Goal: Transaction & Acquisition: Purchase product/service

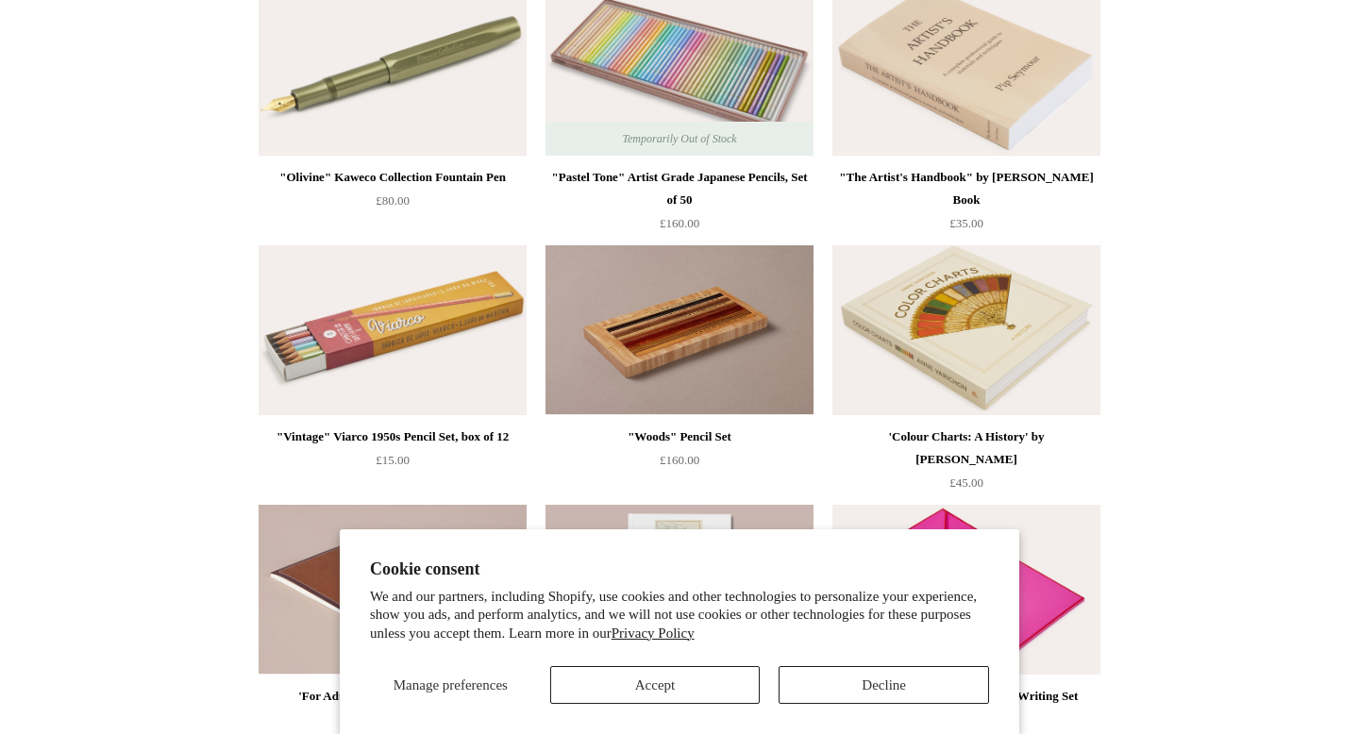
scroll to position [817, 0]
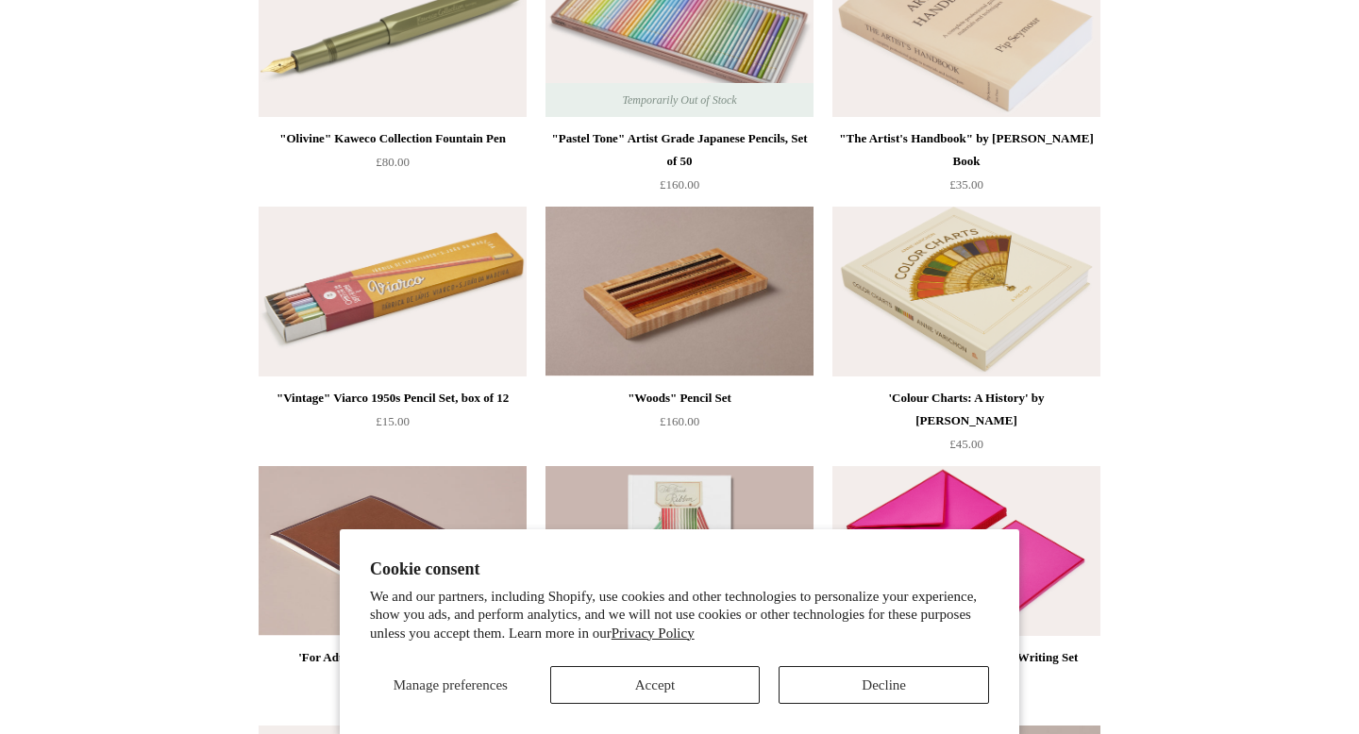
click at [733, 688] on button "Accept" at bounding box center [655, 685] width 210 height 38
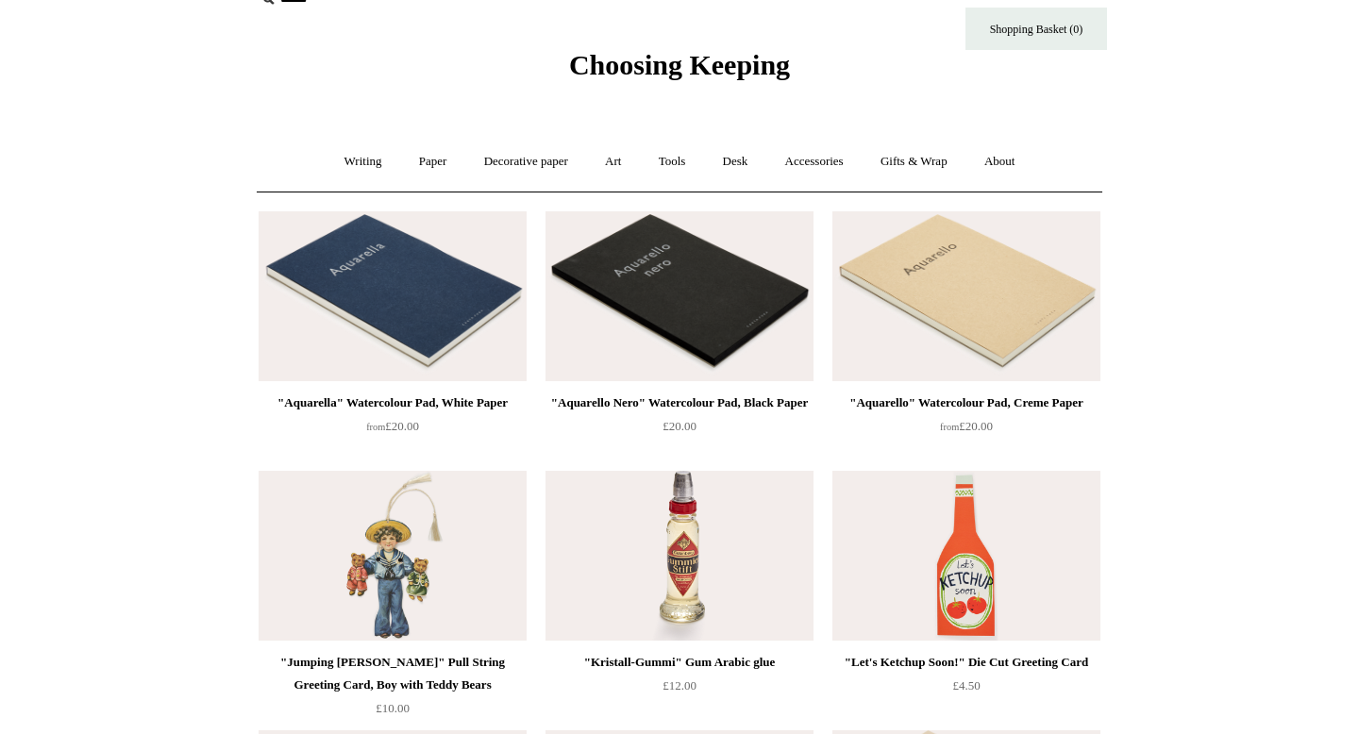
scroll to position [0, 0]
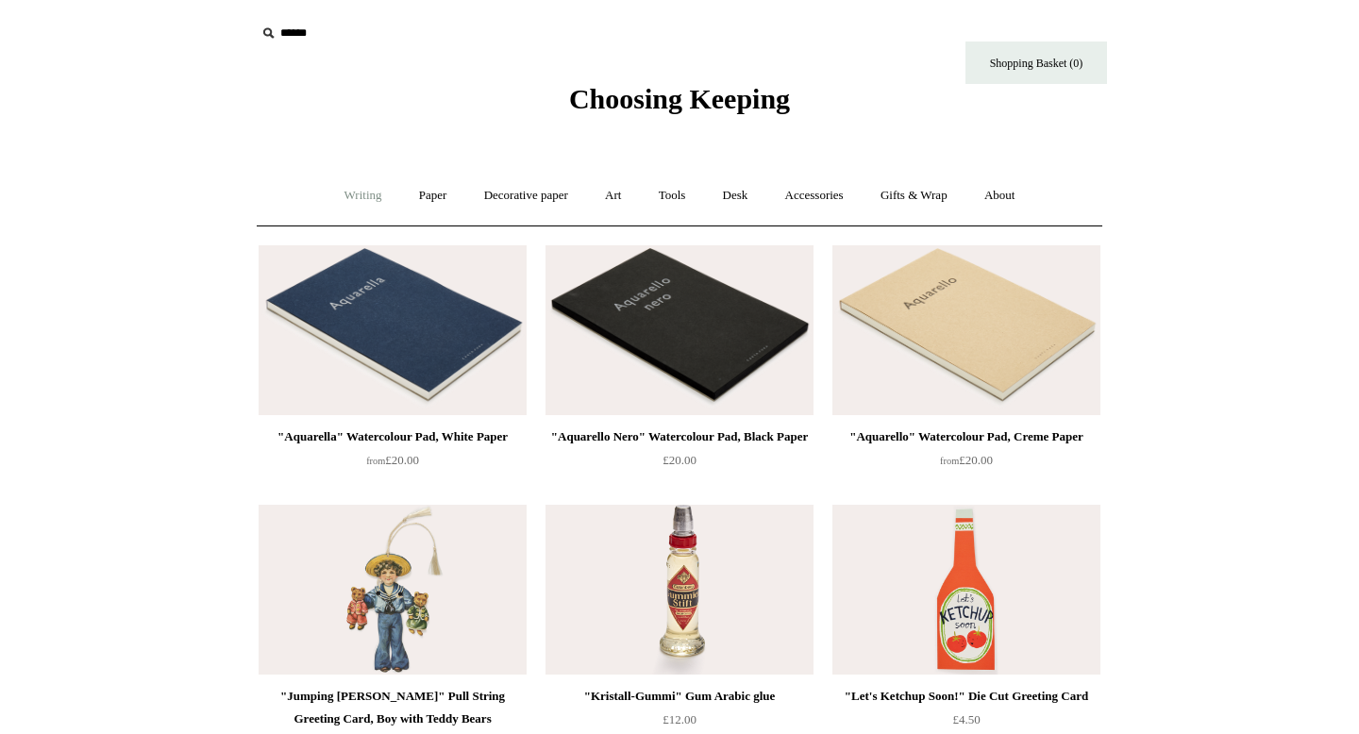
click at [356, 193] on link "Writing +" at bounding box center [363, 196] width 72 height 50
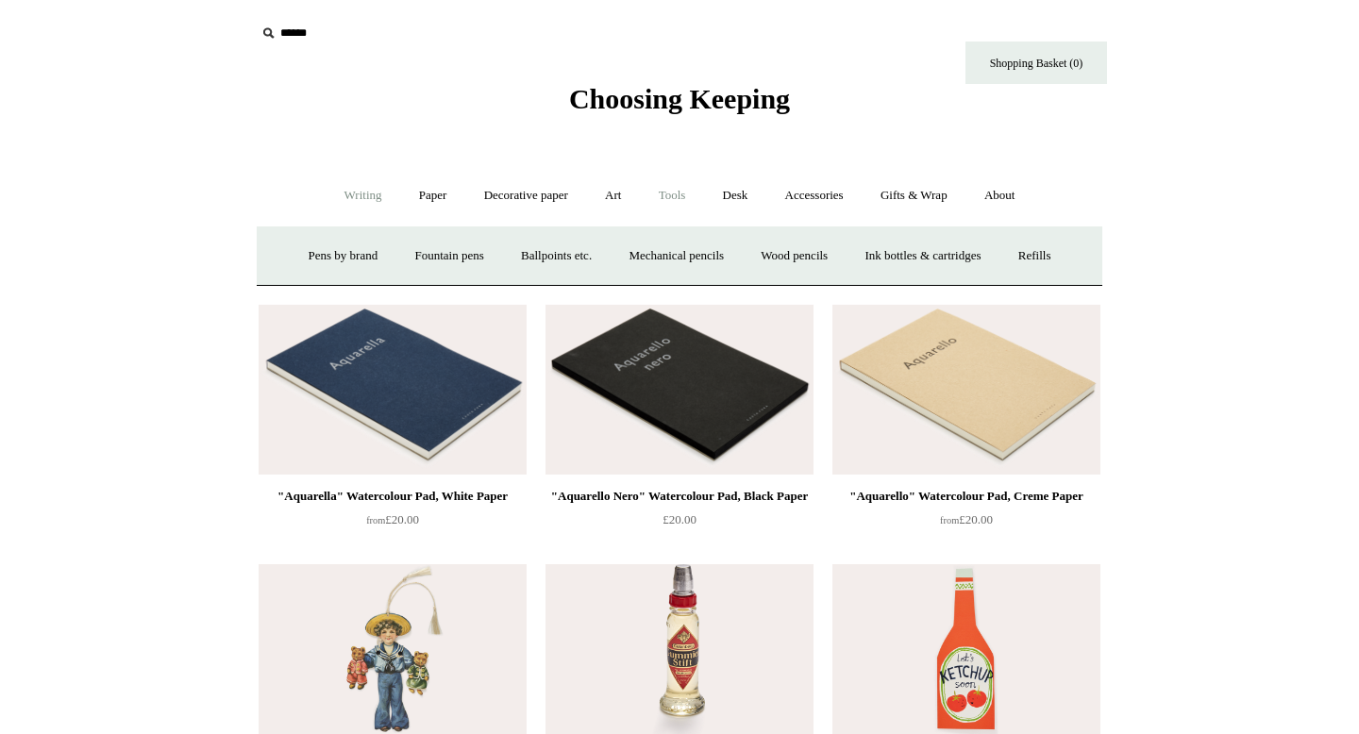
click at [675, 202] on link "Tools +" at bounding box center [672, 196] width 61 height 50
click at [433, 199] on link "Paper +" at bounding box center [433, 196] width 62 height 50
click at [407, 251] on link "Notebooks +" at bounding box center [415, 256] width 87 height 50
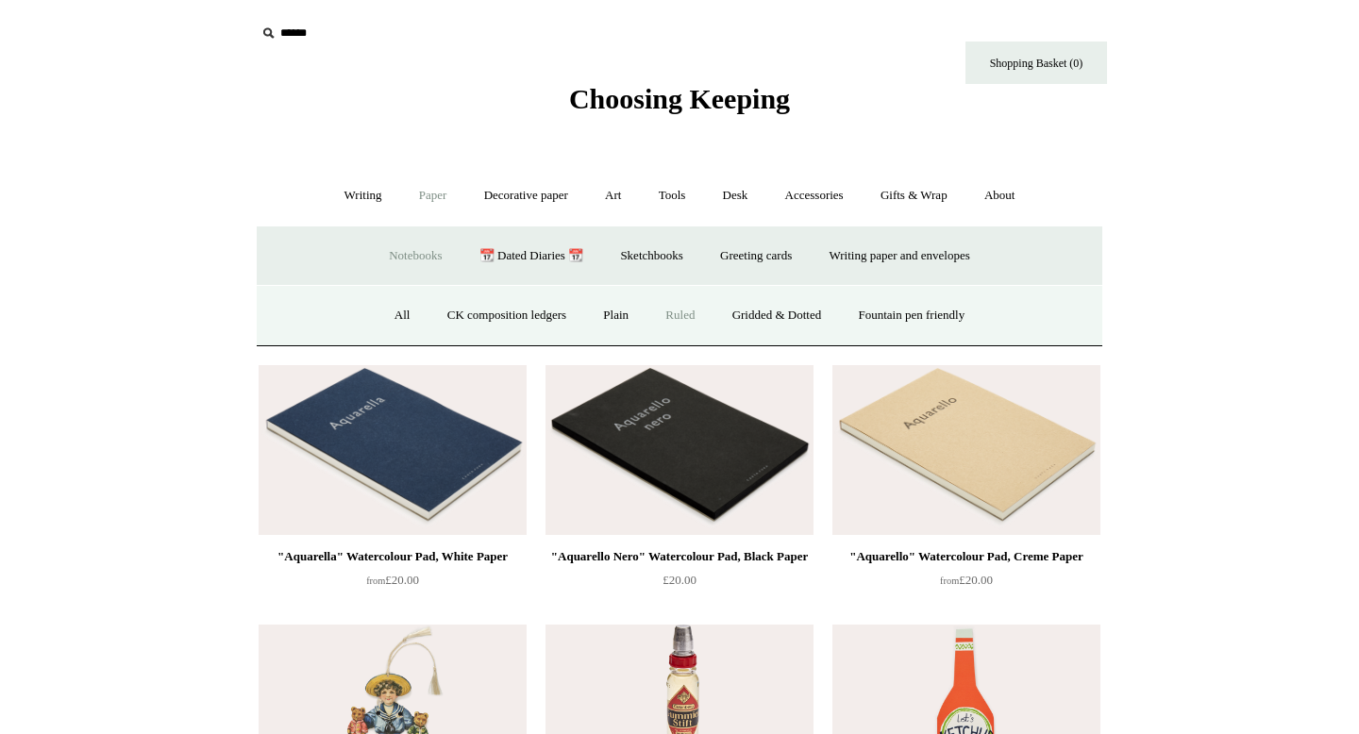
click at [683, 318] on link "Ruled" at bounding box center [679, 316] width 63 height 50
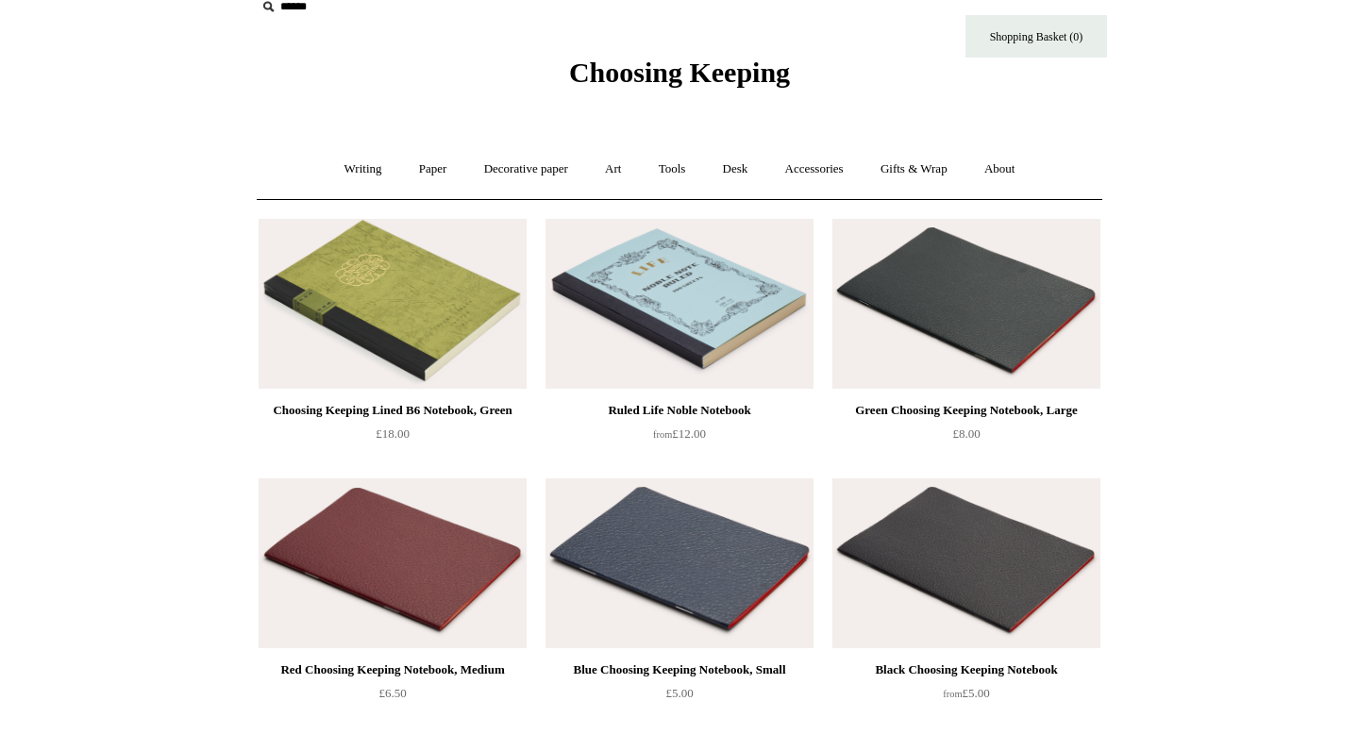
scroll to position [31, 0]
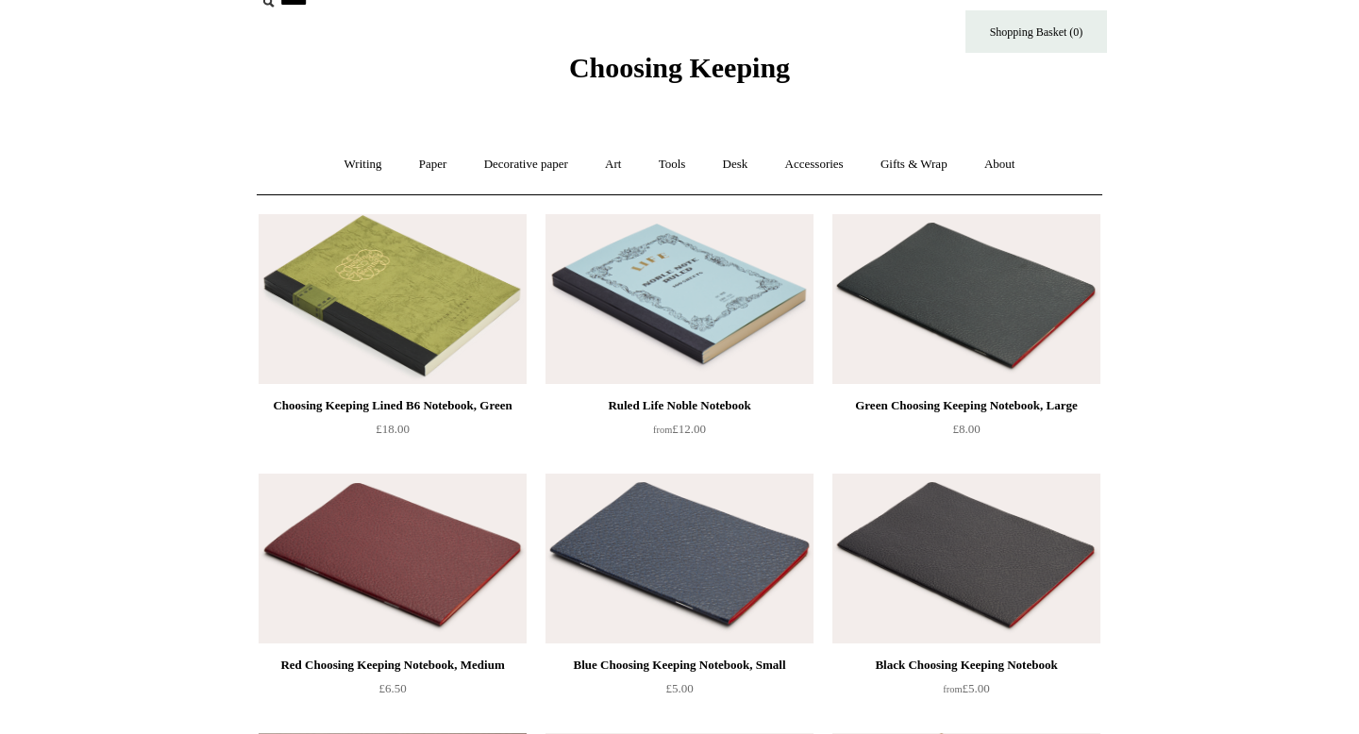
click at [698, 293] on img at bounding box center [679, 299] width 268 height 170
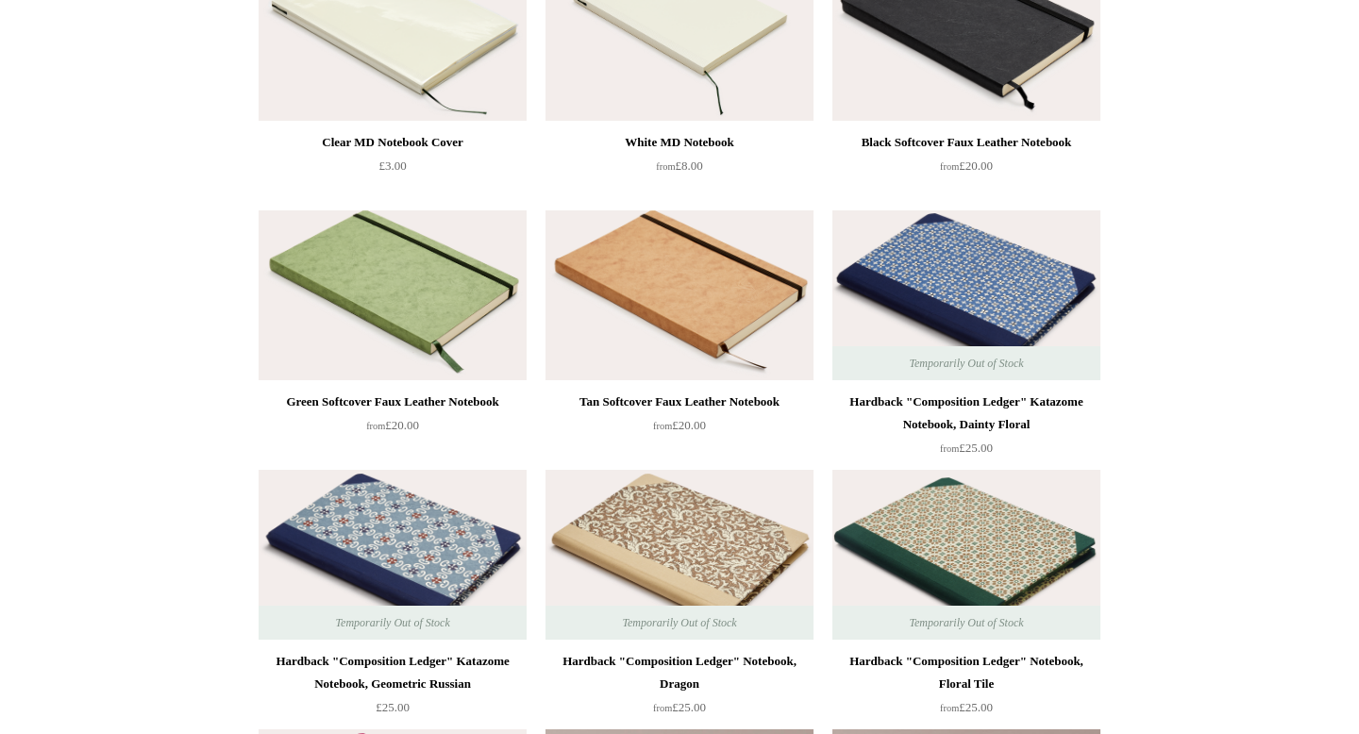
scroll to position [1336, 0]
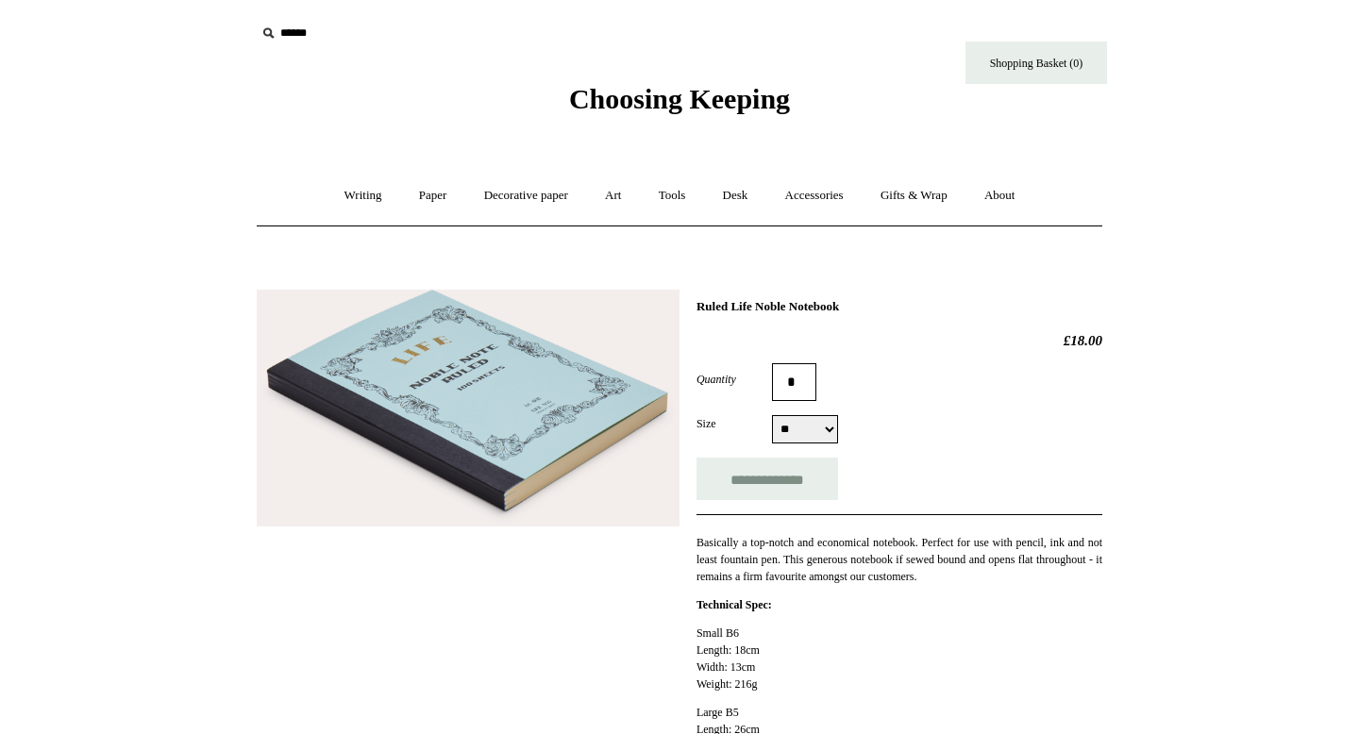
click at [603, 415] on img at bounding box center [468, 408] width 423 height 237
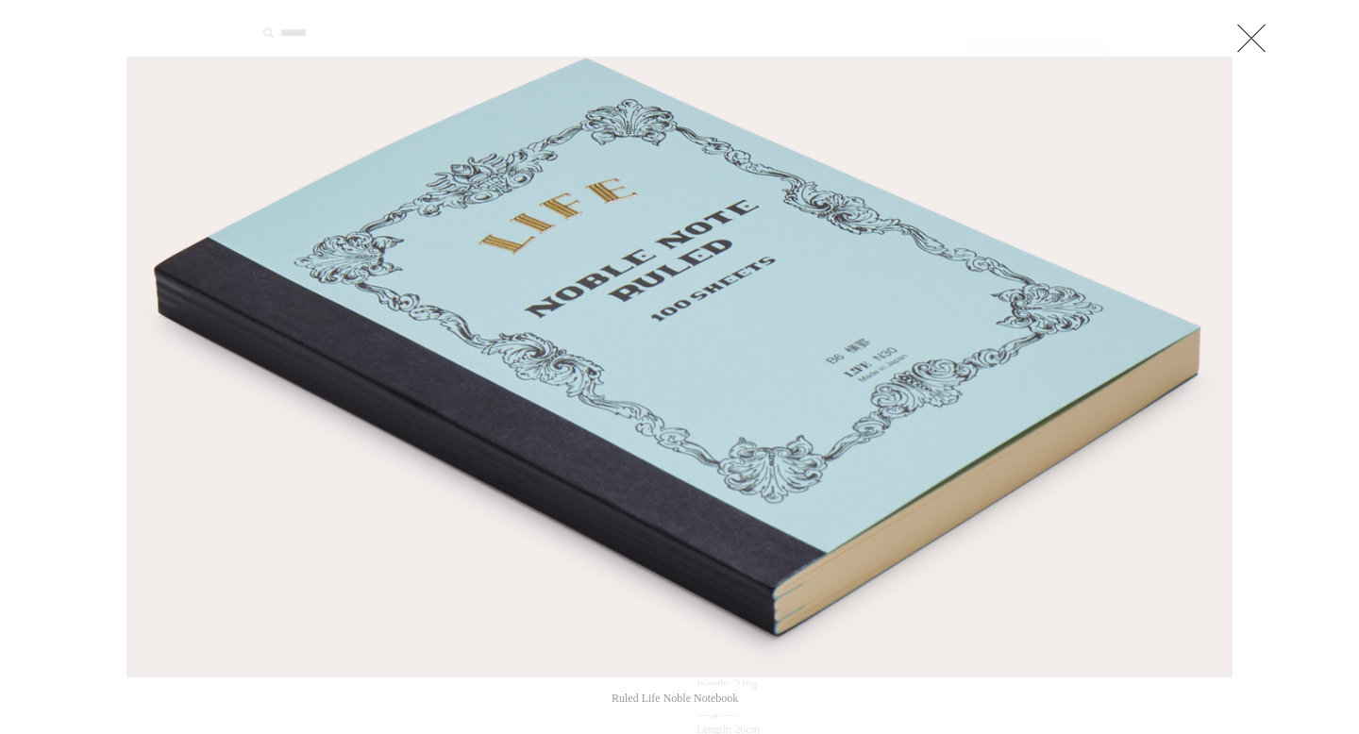
click at [1033, 380] on img at bounding box center [679, 367] width 1104 height 619
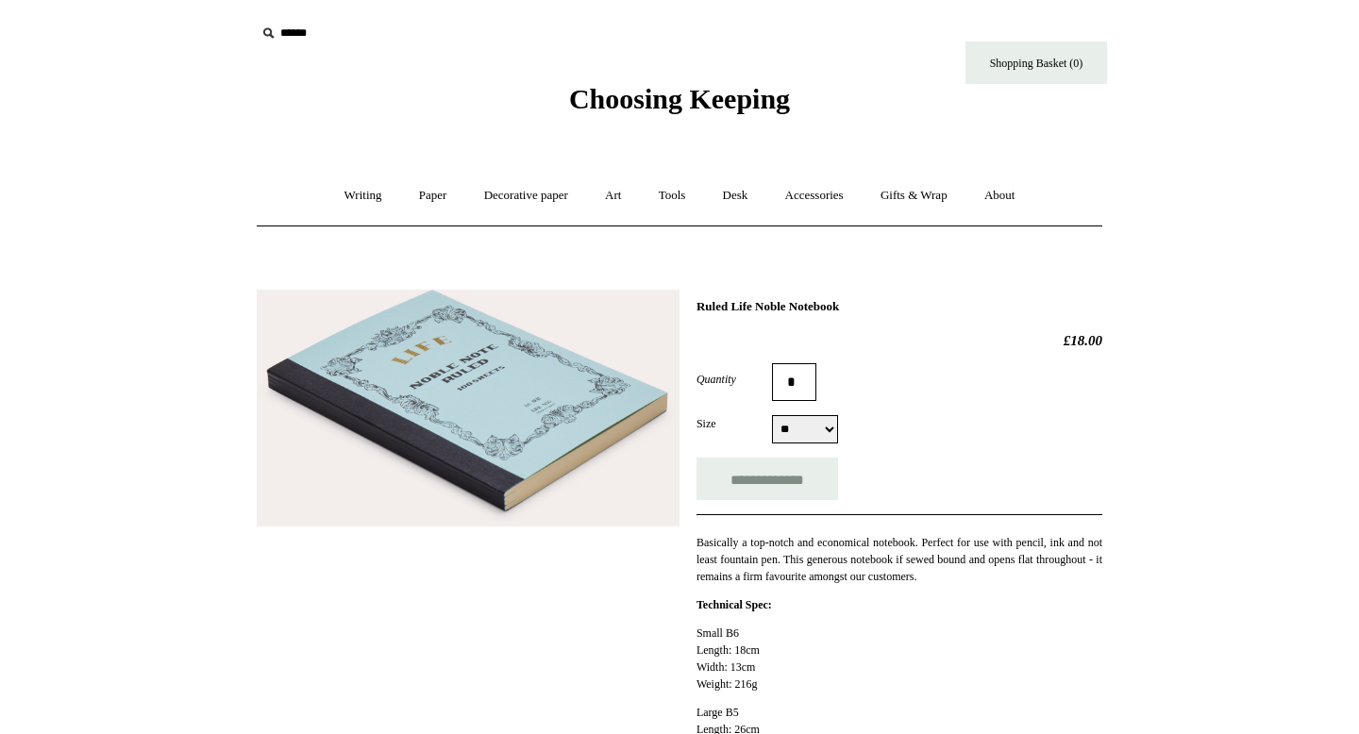
scroll to position [804, 0]
